Goal: Check status: Check status

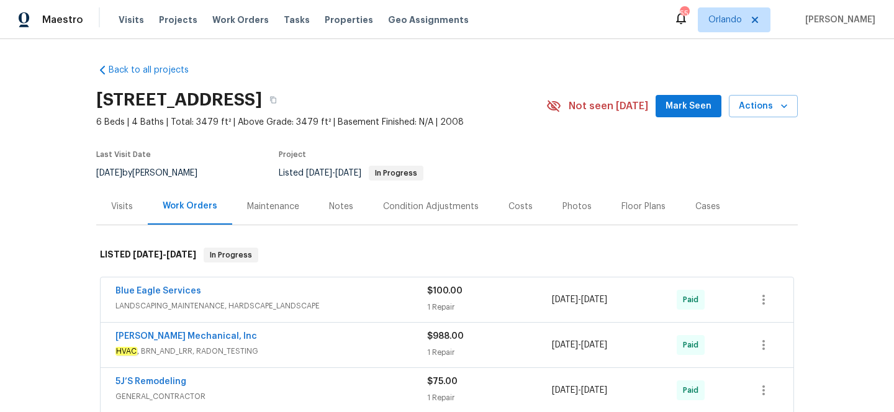
click at [334, 296] on div "Blue Eagle Services" at bounding box center [271, 292] width 312 height 15
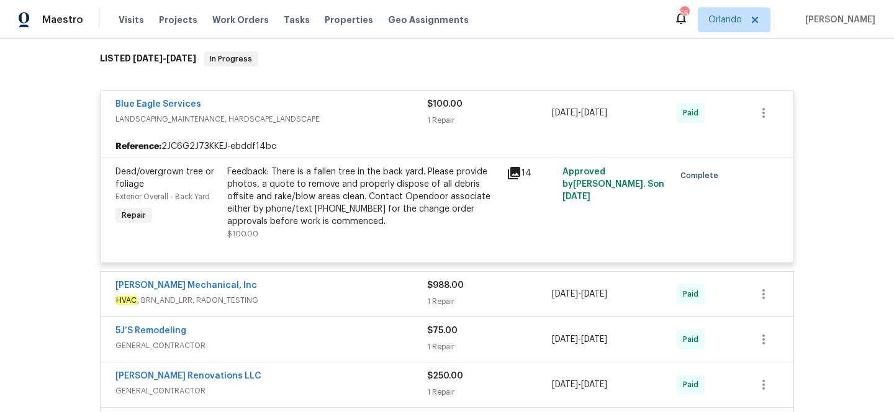
scroll to position [227, 0]
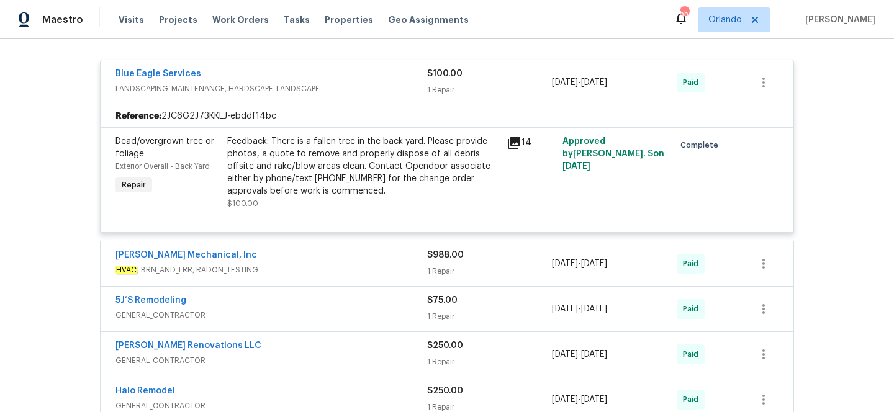
click at [349, 271] on span "HVAC , BRN_AND_LRR, RADON_TESTING" at bounding box center [271, 270] width 312 height 12
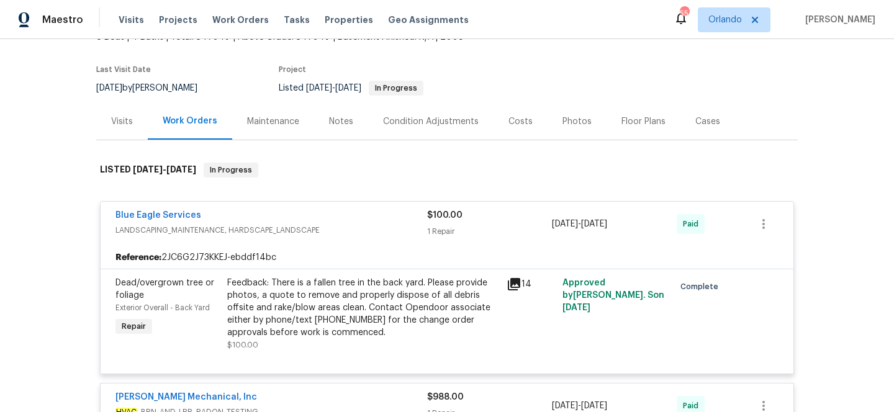
scroll to position [0, 0]
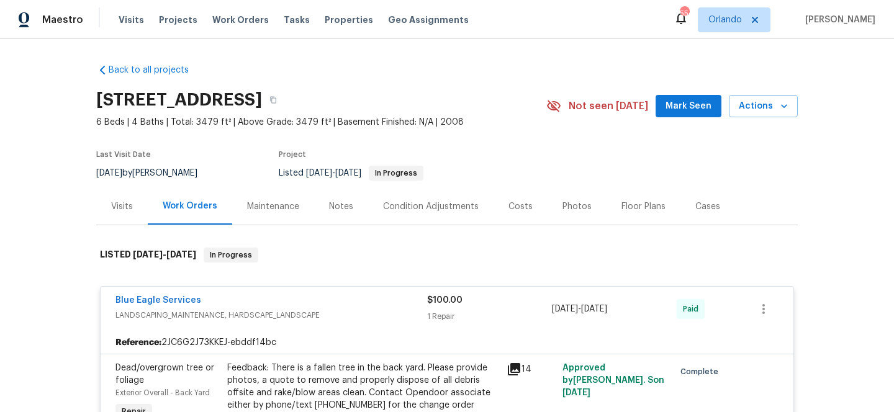
click at [115, 209] on div "Visits" at bounding box center [122, 206] width 22 height 12
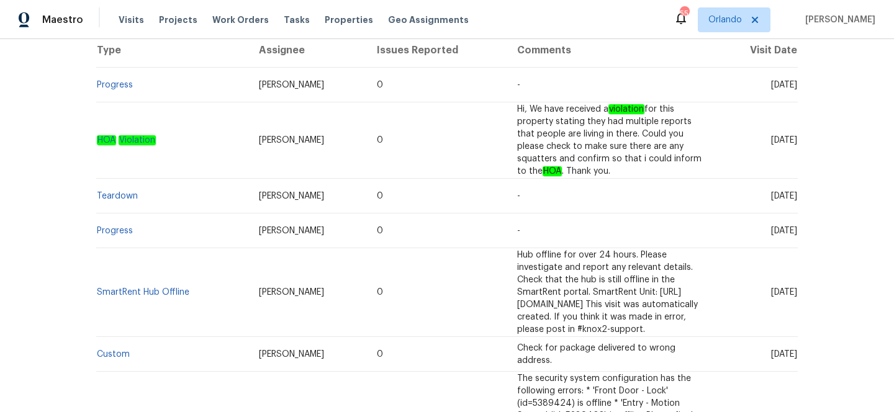
scroll to position [191, 0]
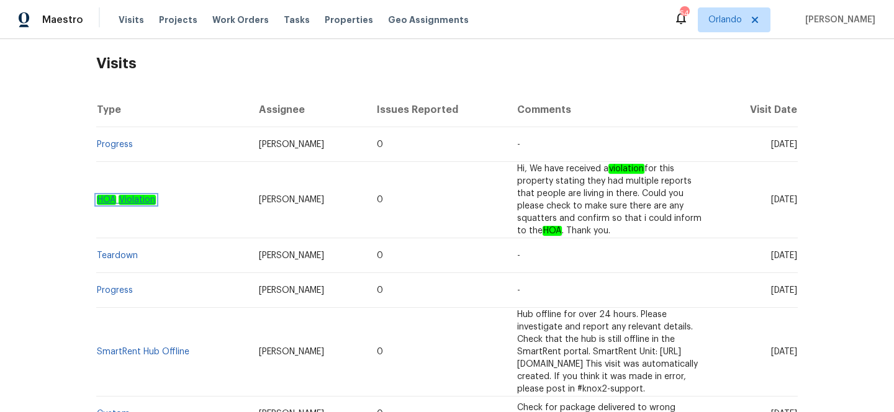
click at [135, 196] on link "HOA Violation" at bounding box center [126, 200] width 59 height 9
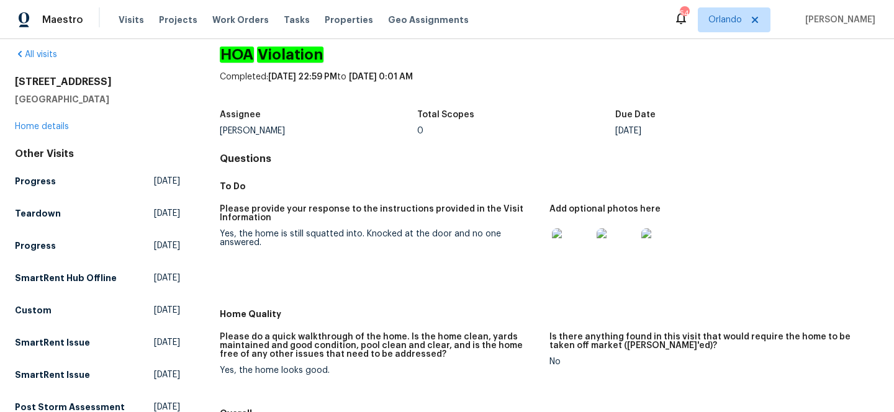
scroll to position [2, 0]
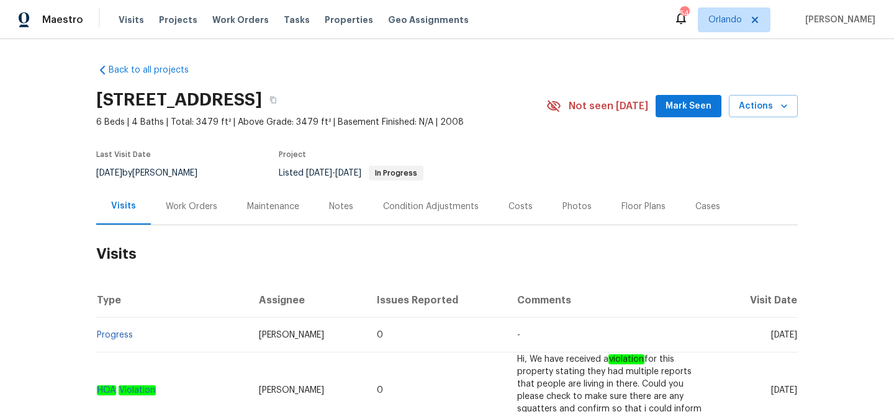
scroll to position [34, 0]
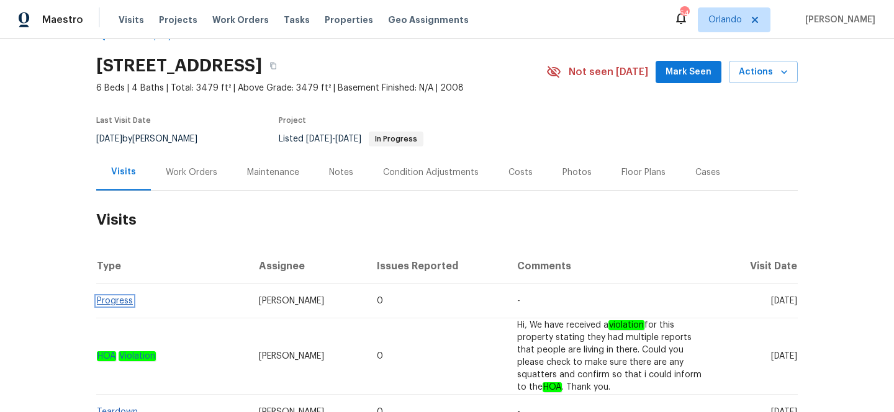
click at [122, 300] on link "Progress" at bounding box center [115, 301] width 36 height 9
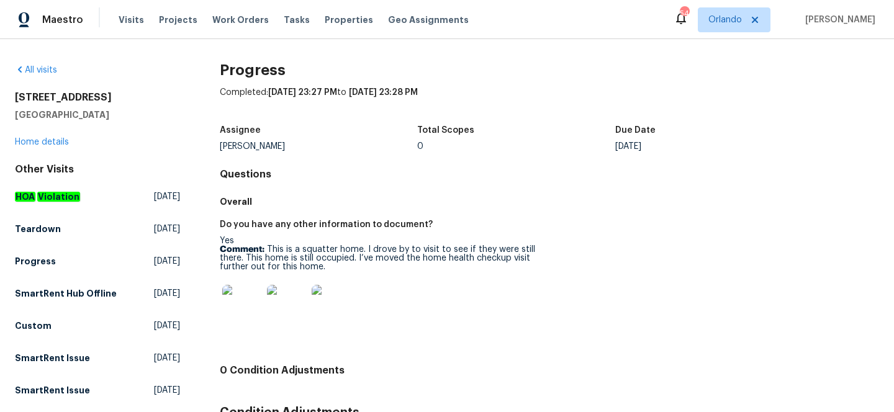
click at [246, 305] on img at bounding box center [242, 305] width 40 height 40
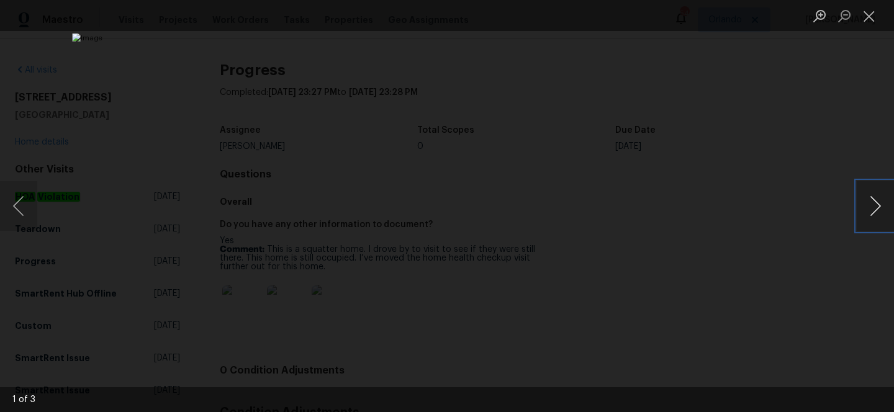
click at [885, 198] on button "Next image" at bounding box center [875, 206] width 37 height 50
click at [882, 204] on button "Next image" at bounding box center [875, 206] width 37 height 50
click at [877, 18] on button "Close lightbox" at bounding box center [869, 16] width 25 height 22
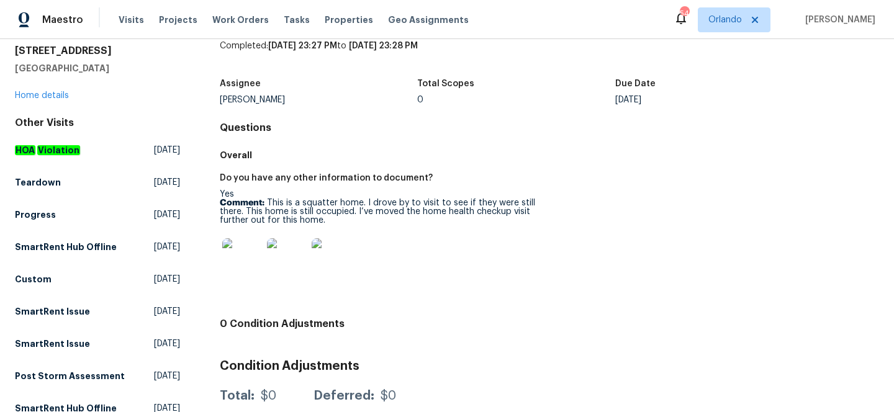
scroll to position [43, 0]
